Goal: Task Accomplishment & Management: Manage account settings

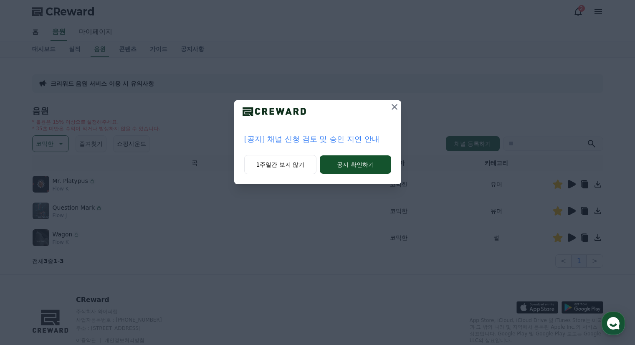
click at [288, 164] on button "1주일간 보지 않기" at bounding box center [280, 164] width 73 height 19
click at [288, 164] on button "1주일간 보지 않기" at bounding box center [279, 164] width 73 height 19
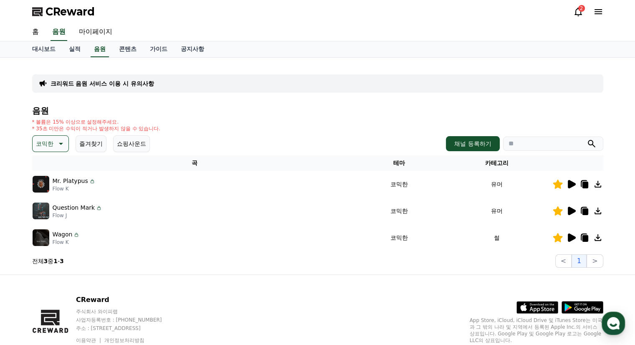
click at [580, 11] on div "2" at bounding box center [581, 8] width 7 height 7
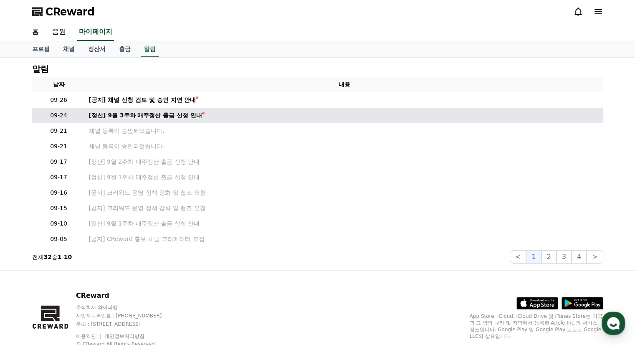
click at [187, 116] on div "[정산] 9월 3주차 매주정산 출금 신청 안내" at bounding box center [146, 115] width 114 height 9
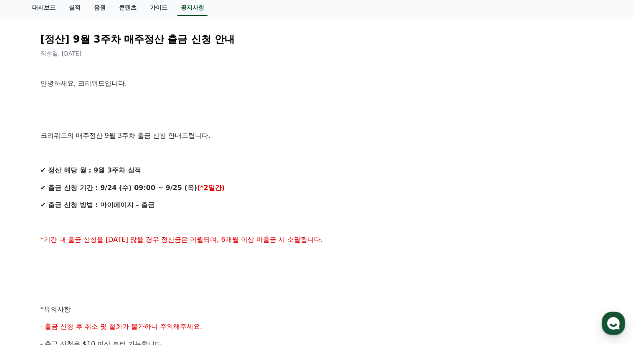
scroll to position [42, 0]
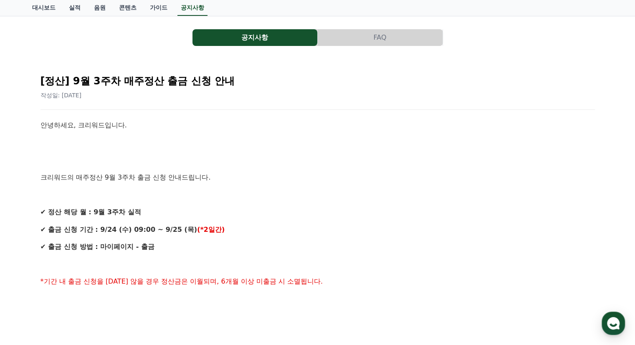
click at [261, 38] on button "공지사항" at bounding box center [254, 37] width 125 height 17
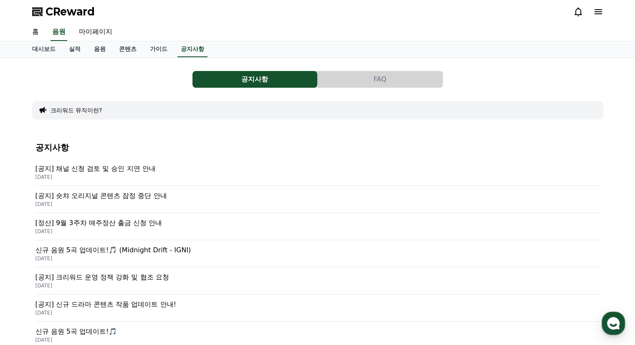
click at [119, 169] on p "[공지] 채널 신청 검토 및 승인 지연 안내" at bounding box center [317, 169] width 564 height 10
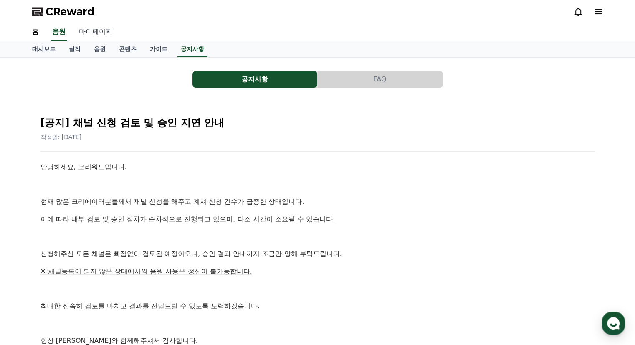
click at [97, 30] on link "마이페이지" at bounding box center [95, 32] width 47 height 18
select select "**********"
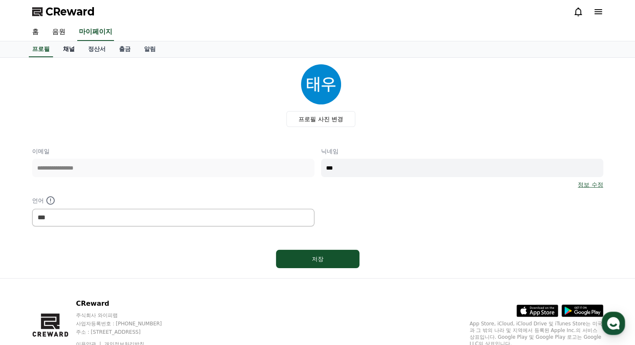
click at [66, 47] on link "채널" at bounding box center [68, 49] width 25 height 16
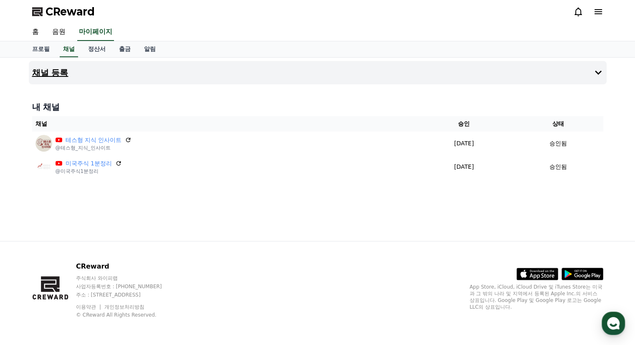
click at [459, 71] on button "채널 등록" at bounding box center [318, 72] width 578 height 23
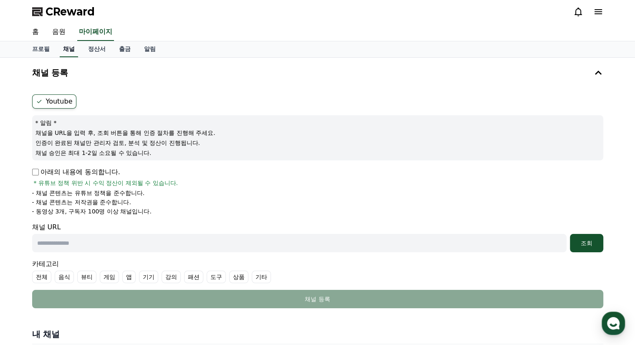
click at [70, 51] on link "채널" at bounding box center [69, 49] width 18 height 16
click at [59, 30] on link "음원" at bounding box center [58, 32] width 27 height 18
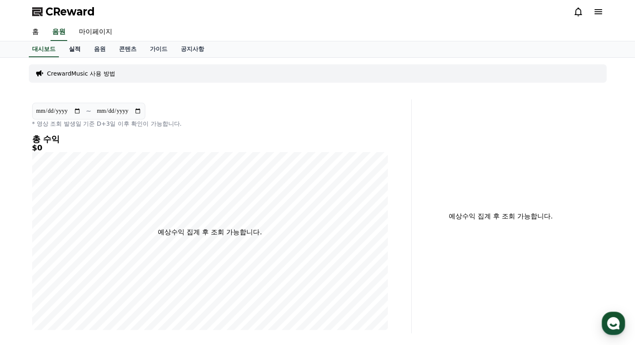
click at [76, 51] on link "실적" at bounding box center [74, 49] width 25 height 16
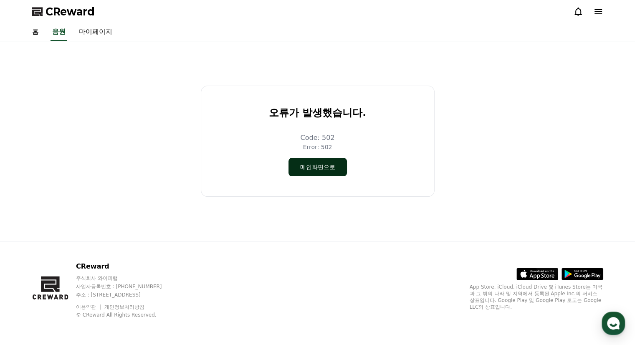
click at [324, 170] on button "메인화면으로" at bounding box center [317, 167] width 58 height 18
